Goal: Task Accomplishment & Management: Use online tool/utility

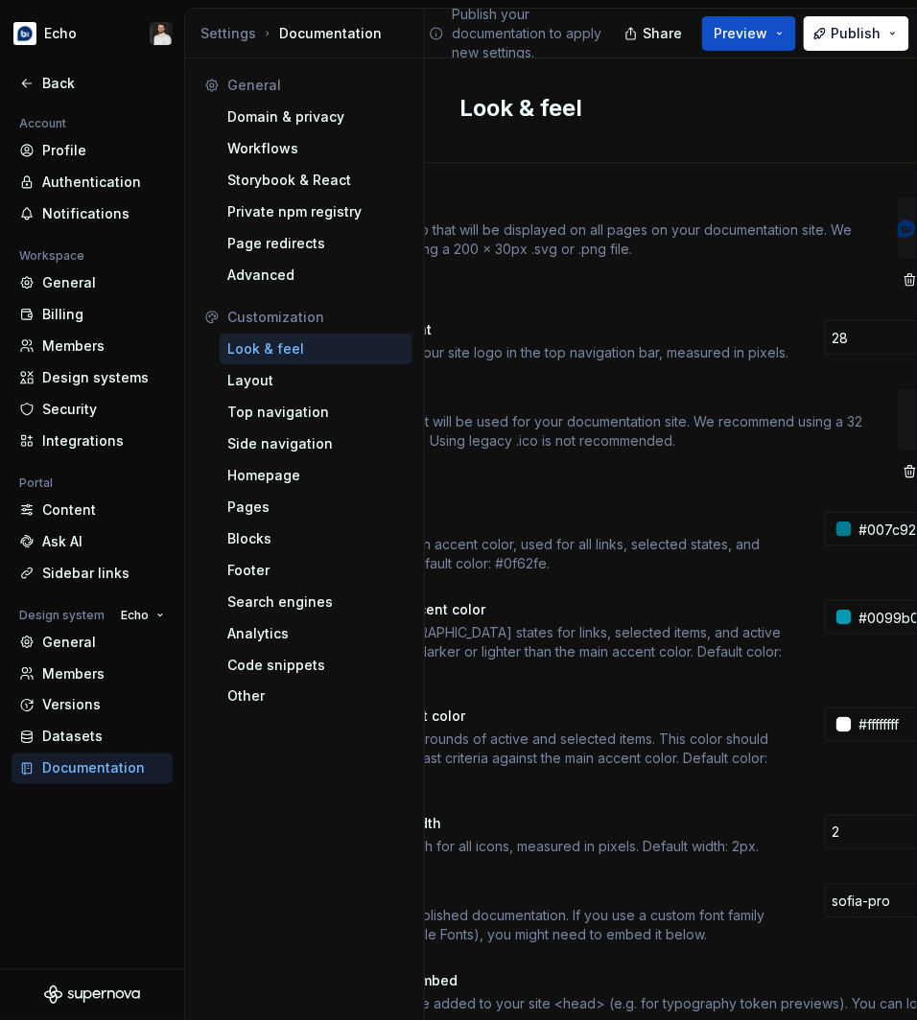
scroll to position [35, 174]
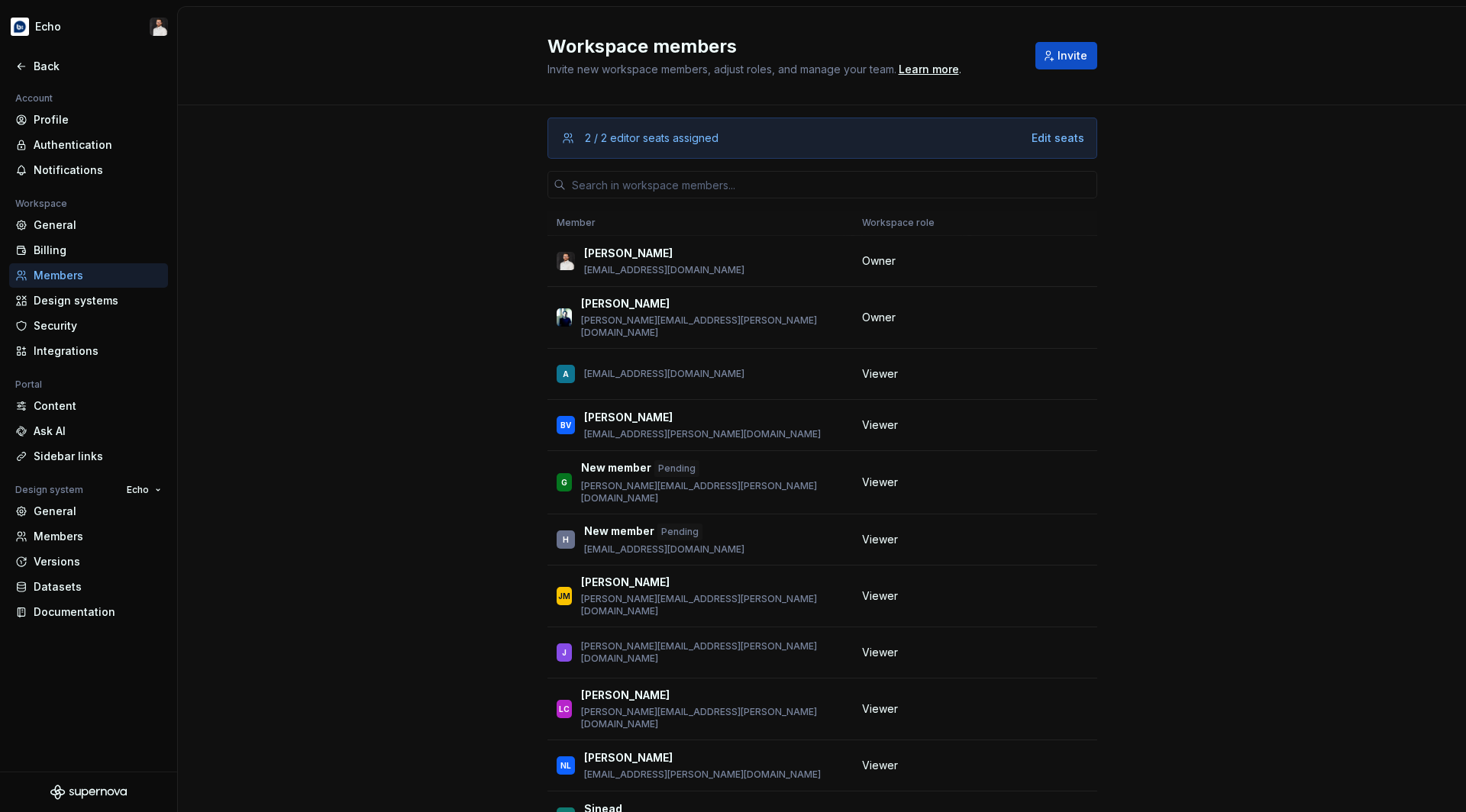
click at [424, 273] on div "2 / 2 editor seats assigned Edit seats Member Workspace role Ben Alexander ben.…" at bounding box center [821, 507] width 1288 height 805
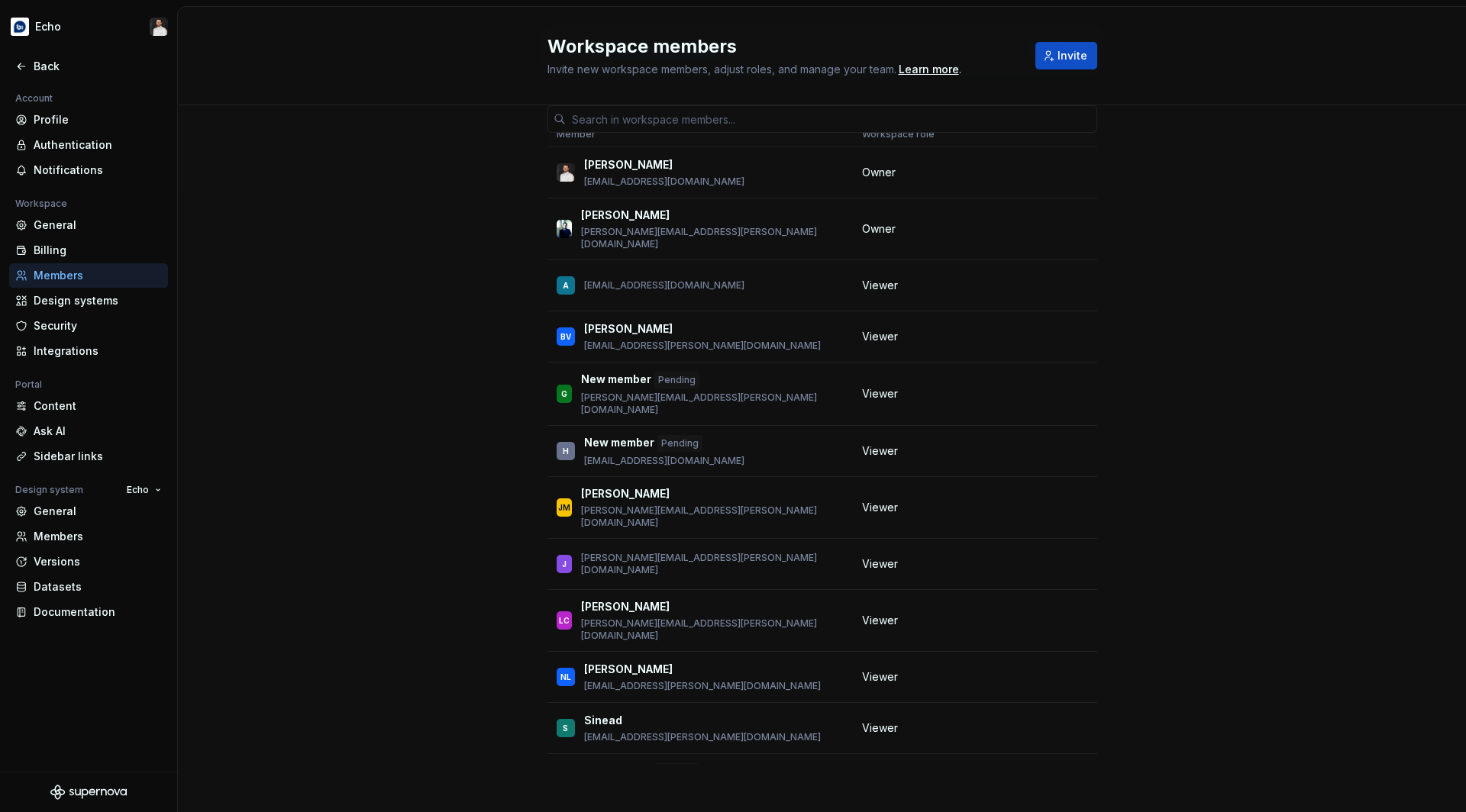
scroll to position [84, 0]
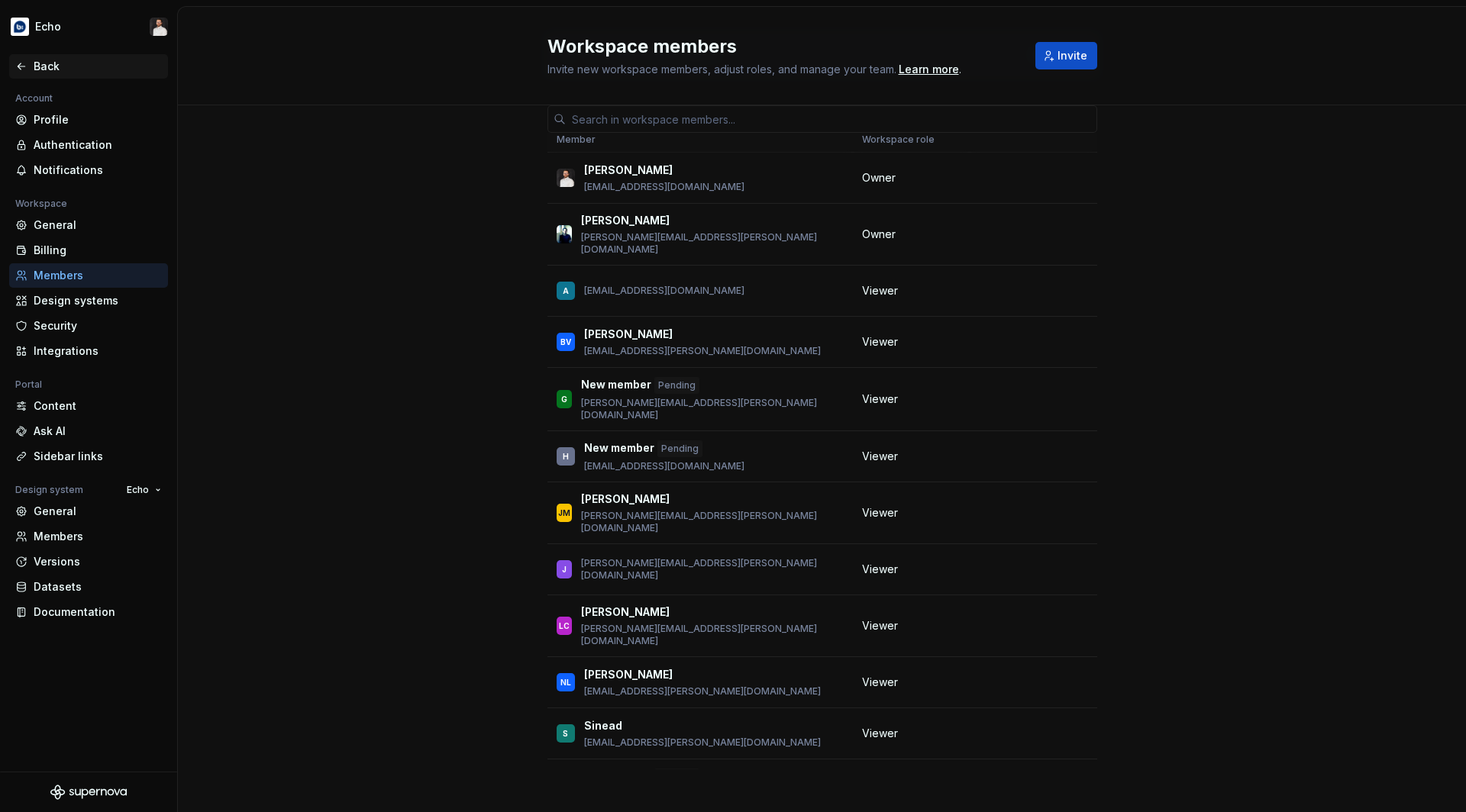
click at [65, 64] on div "Back" at bounding box center [97, 66] width 128 height 15
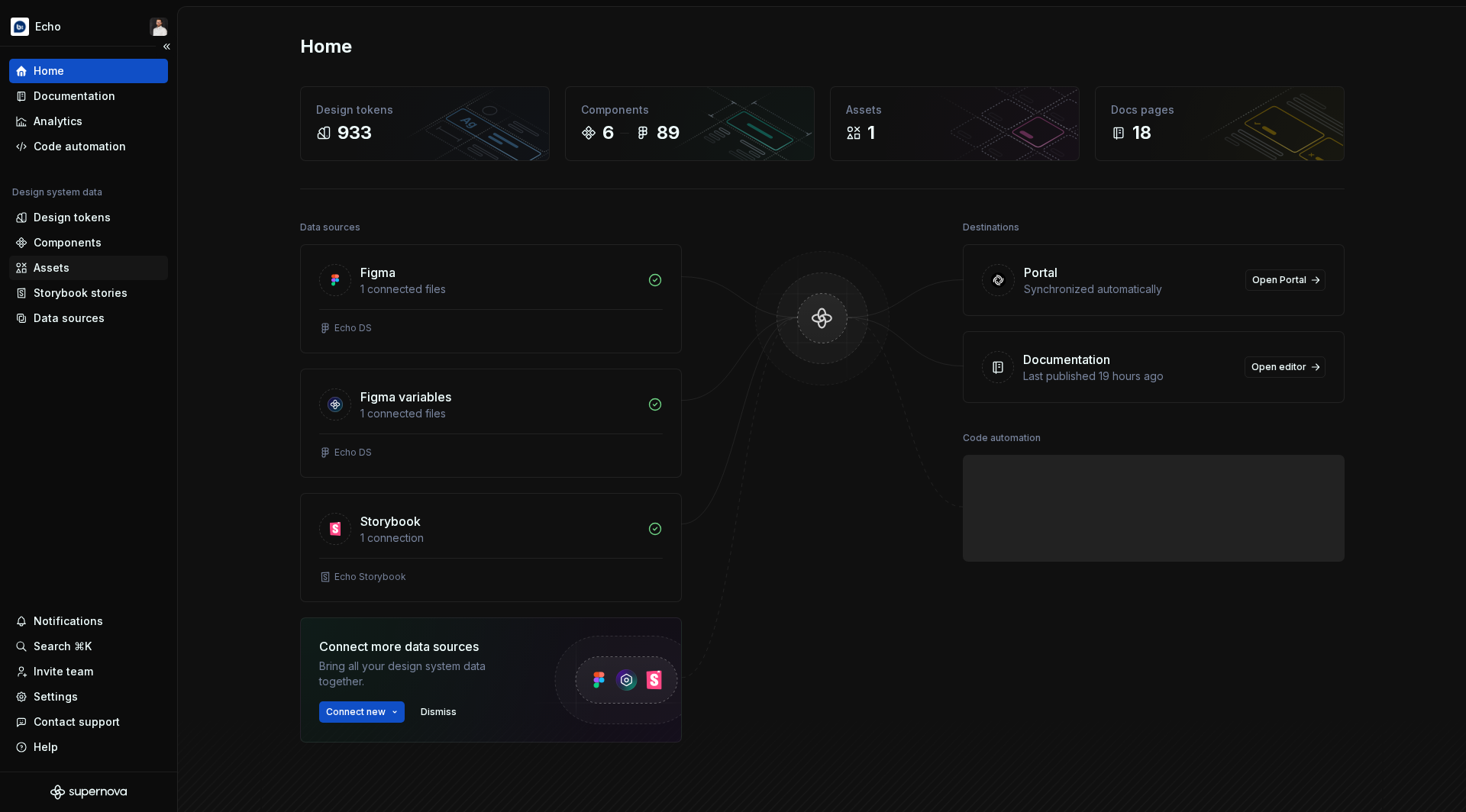
click at [68, 268] on div "Assets" at bounding box center [88, 267] width 147 height 15
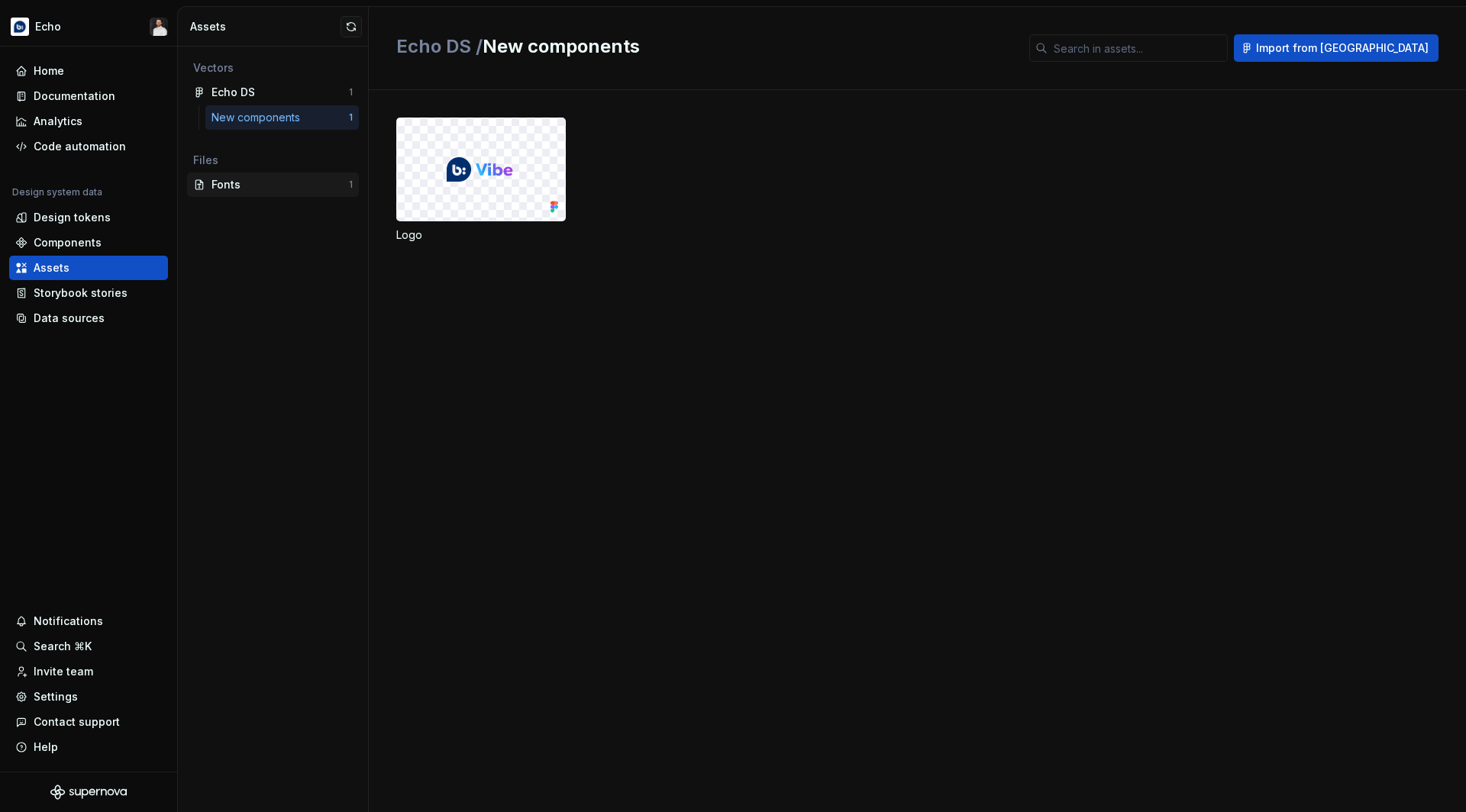
click at [283, 185] on div "Fonts" at bounding box center [280, 184] width 138 height 15
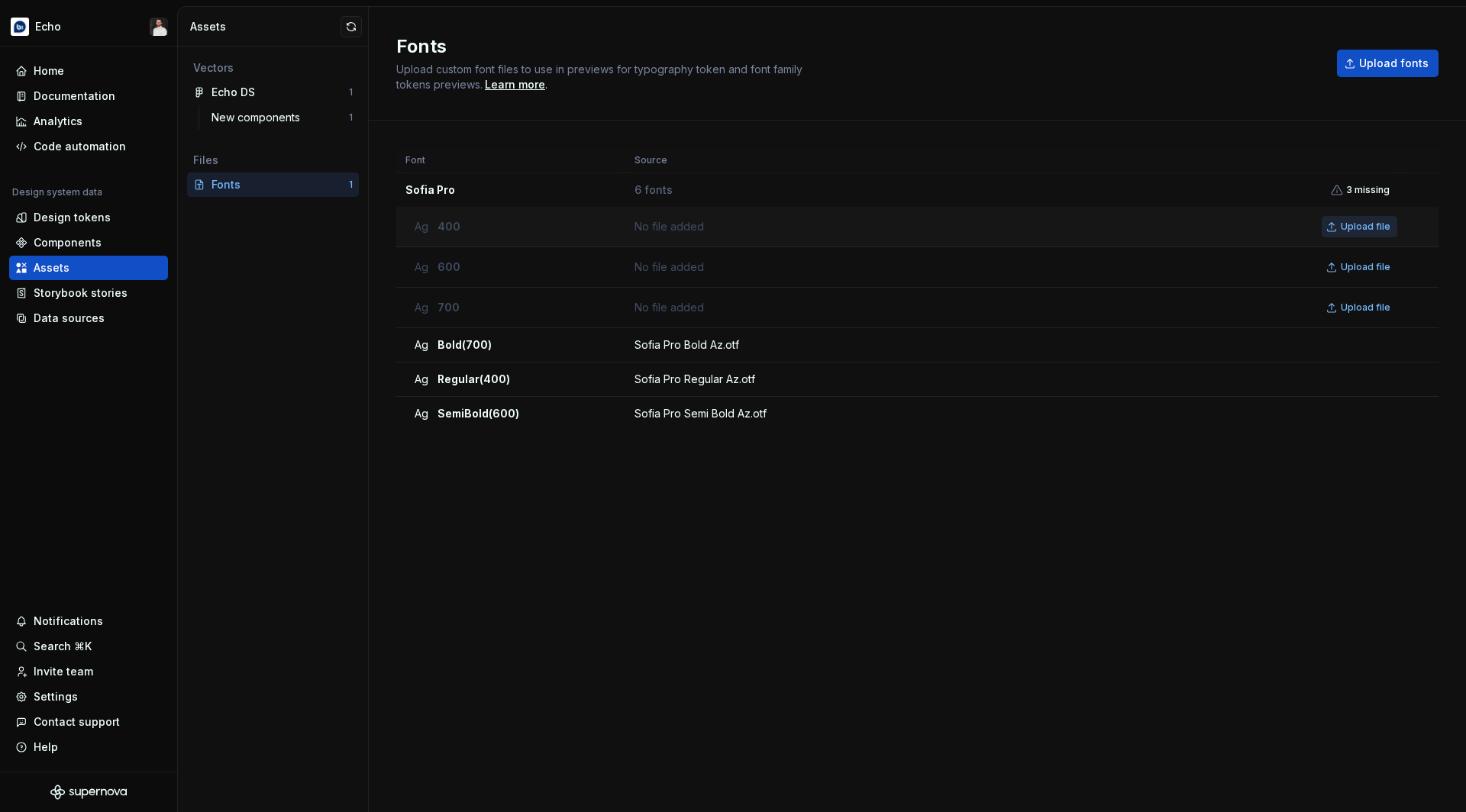
click at [1351, 224] on span "Upload file" at bounding box center [1366, 226] width 49 height 12
click at [956, 554] on div "Font Source Sofia Pro 6 fonts 3 missing Ag 400 No file added Upload file Ag 600…" at bounding box center [917, 451] width 1042 height 606
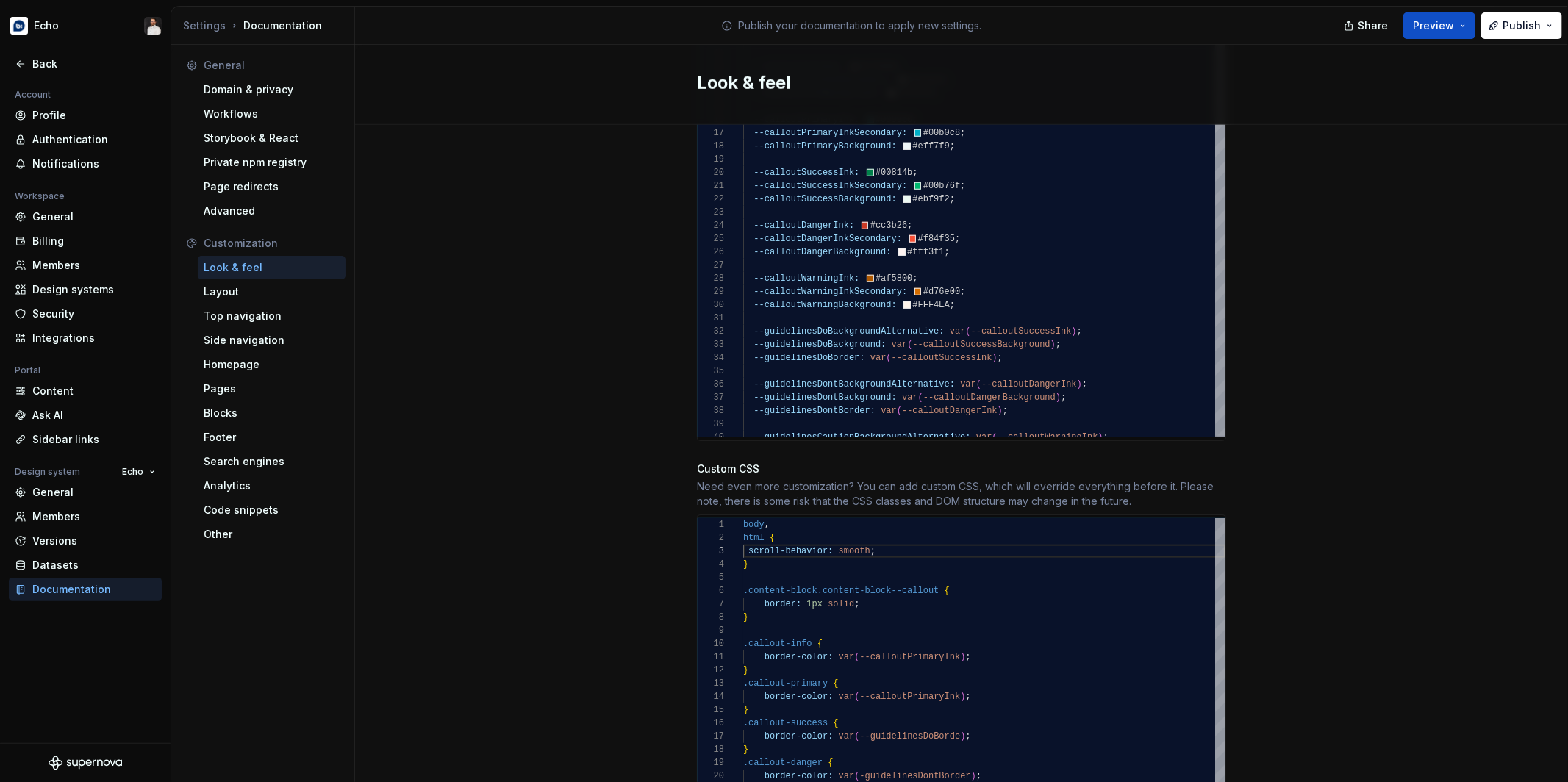
scroll to position [26, 133]
